Goal: Task Accomplishment & Management: Use online tool/utility

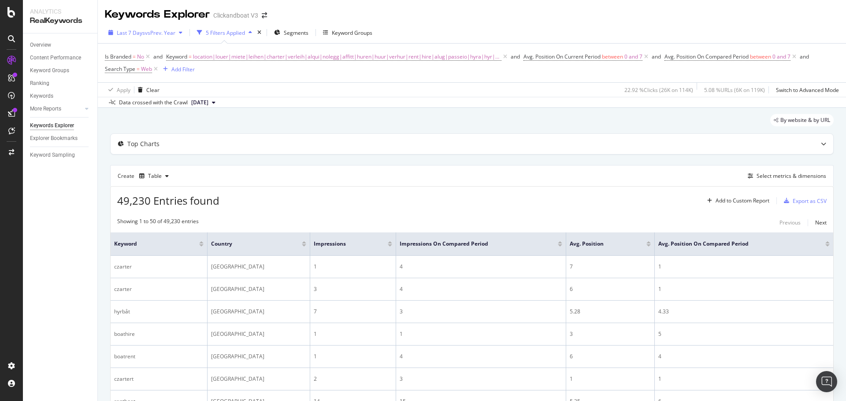
click at [179, 27] on div "Last 7 Days vs Prev. Year" at bounding box center [145, 32] width 81 height 13
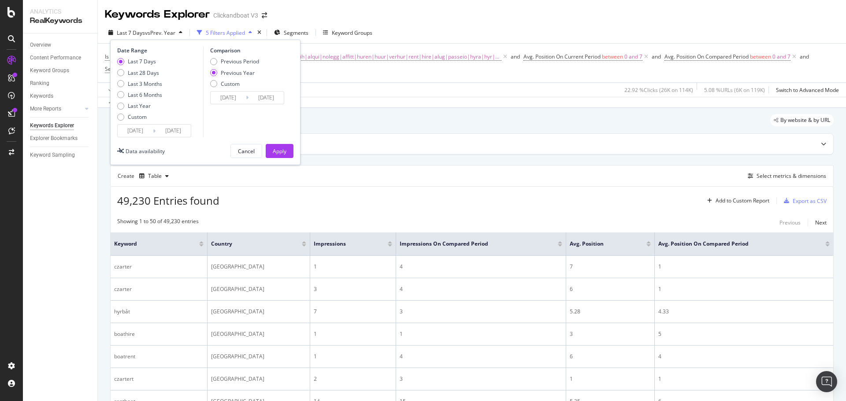
click at [161, 128] on input "[DATE]" at bounding box center [172, 131] width 35 height 12
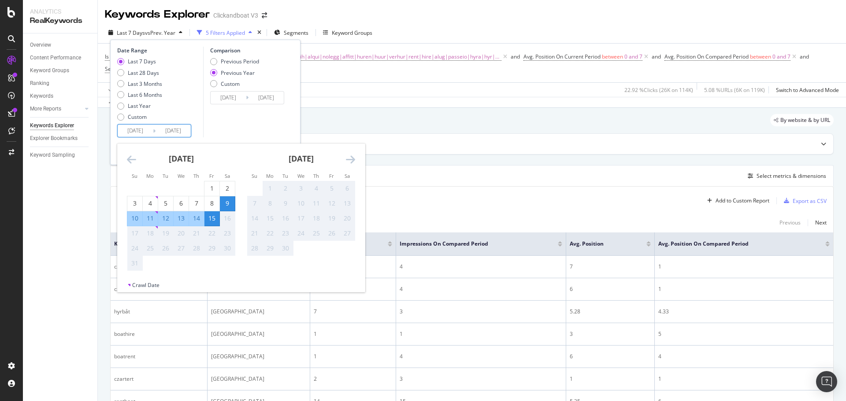
click at [134, 162] on icon "Move backward to switch to the previous month." at bounding box center [131, 159] width 9 height 11
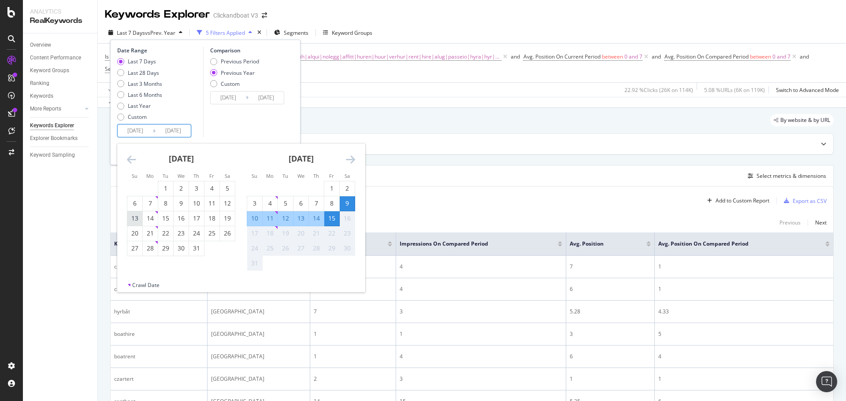
click at [131, 215] on div "13" at bounding box center [134, 218] width 15 height 9
type input "[DATE]"
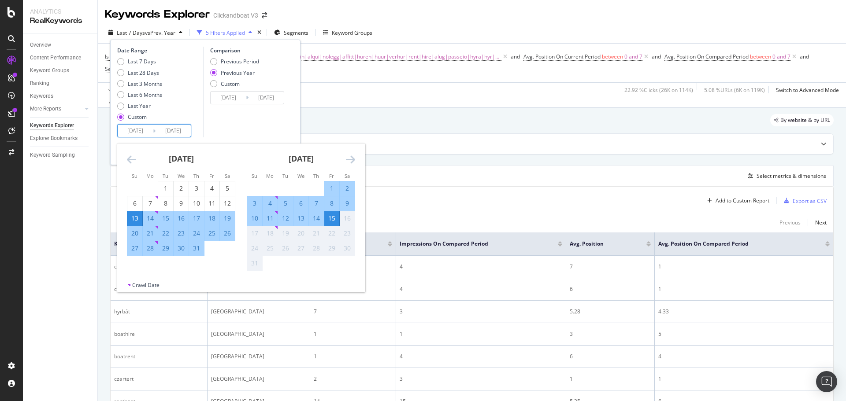
click at [227, 217] on div "19" at bounding box center [227, 218] width 15 height 9
type input "[DATE]"
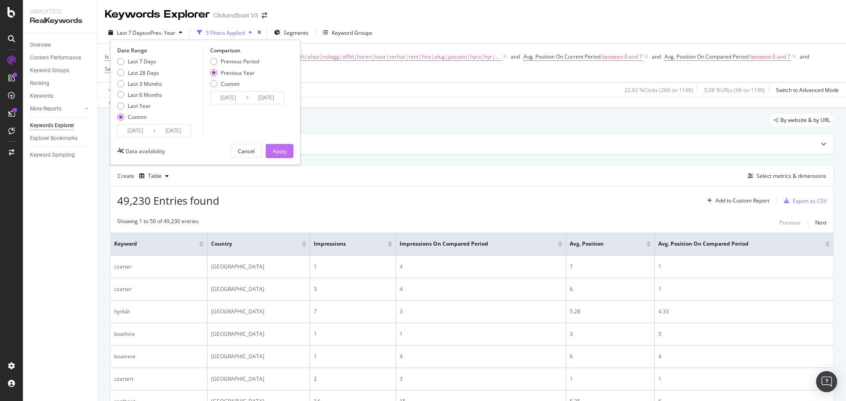
click at [283, 147] on div "Apply" at bounding box center [280, 150] width 14 height 13
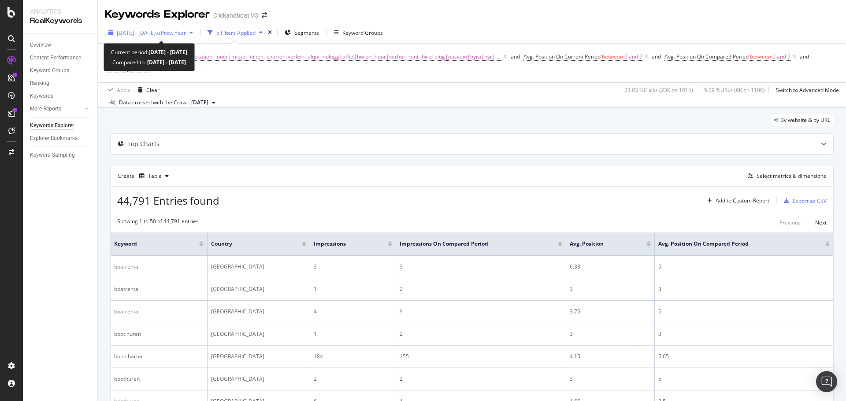
click at [155, 31] on span "[DATE] - [DATE]" at bounding box center [136, 32] width 39 height 7
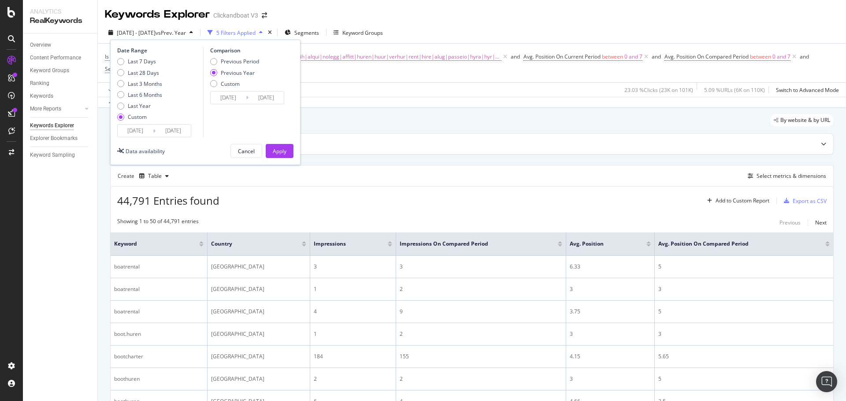
click at [141, 137] on input "[DATE]" at bounding box center [135, 131] width 35 height 12
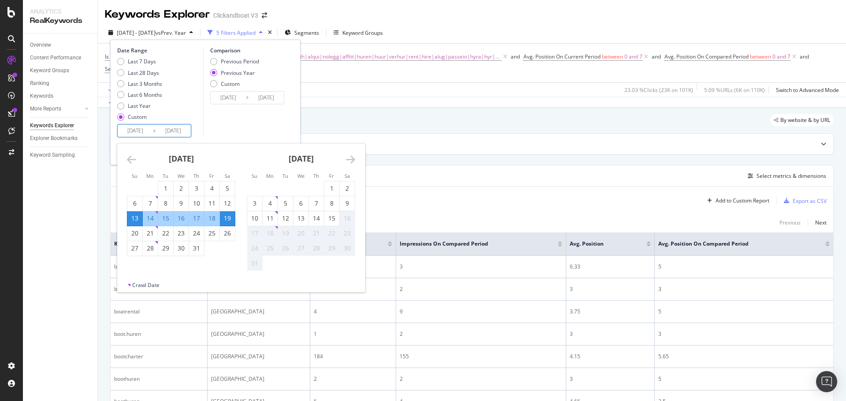
click at [152, 217] on div "14" at bounding box center [150, 218] width 15 height 9
type input "[DATE]"
click at [139, 229] on div "20" at bounding box center [134, 233] width 15 height 9
type input "[DATE]"
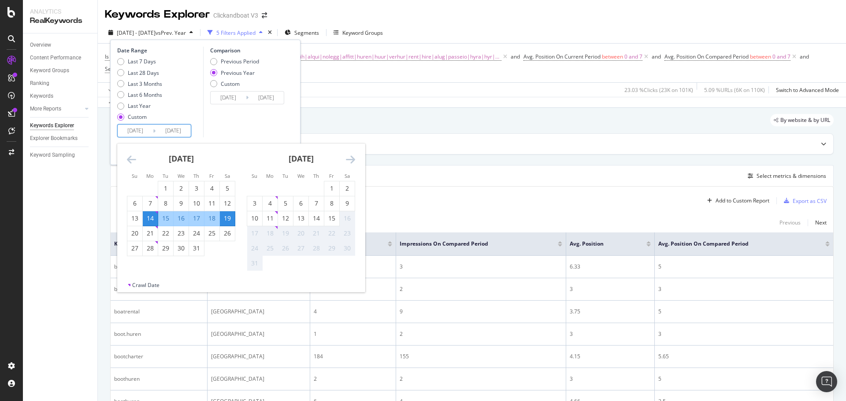
type input "[DATE]"
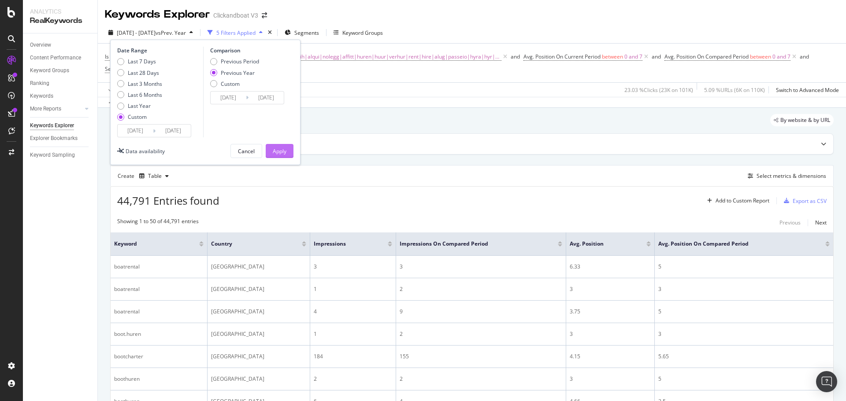
click at [282, 149] on div "Apply" at bounding box center [280, 151] width 14 height 7
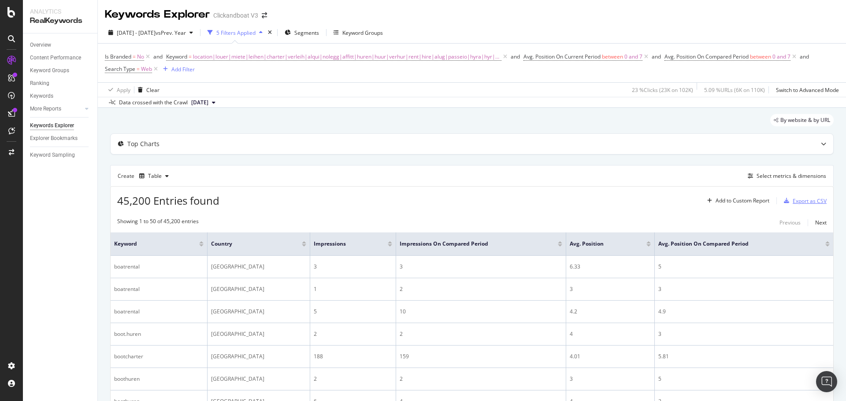
click at [794, 202] on div "Export as CSV" at bounding box center [809, 200] width 34 height 7
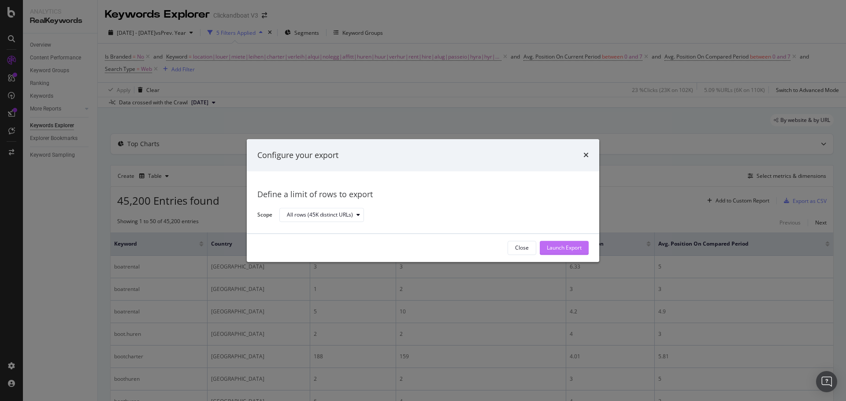
click at [562, 247] on div "Launch Export" at bounding box center [564, 247] width 35 height 7
